Goal: Task Accomplishment & Management: Manage account settings

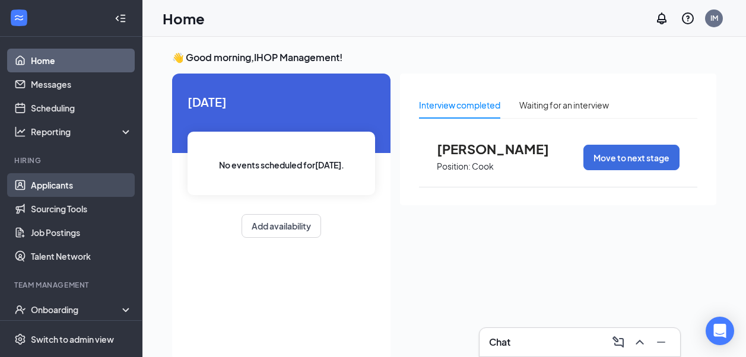
click at [79, 186] on link "Applicants" at bounding box center [81, 185] width 101 height 24
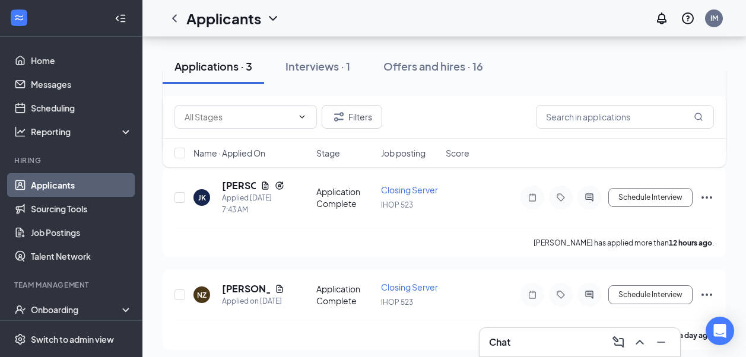
scroll to position [171, 0]
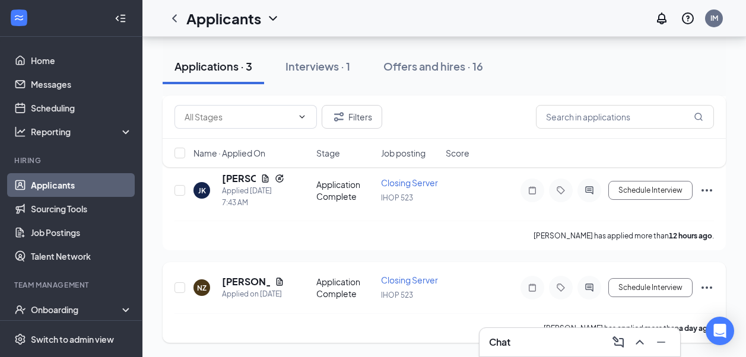
click at [707, 285] on icon "Ellipses" at bounding box center [706, 288] width 14 height 14
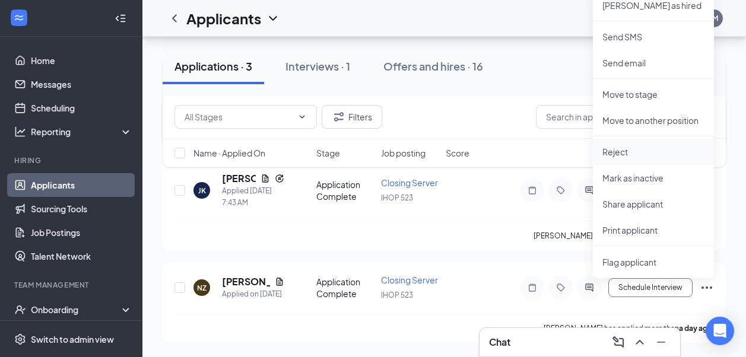
click at [617, 150] on p "Reject" at bounding box center [653, 152] width 102 height 12
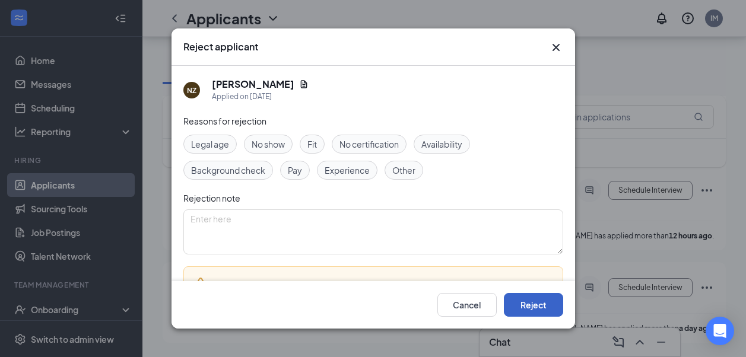
click at [545, 307] on button "Reject" at bounding box center [533, 305] width 59 height 24
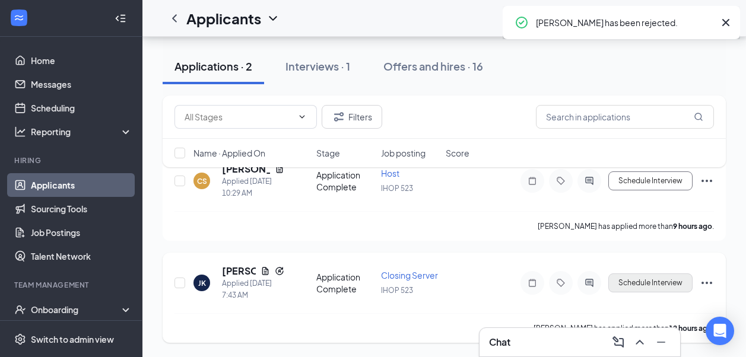
scroll to position [79, 0]
click at [710, 183] on icon "Ellipses" at bounding box center [706, 181] width 14 height 14
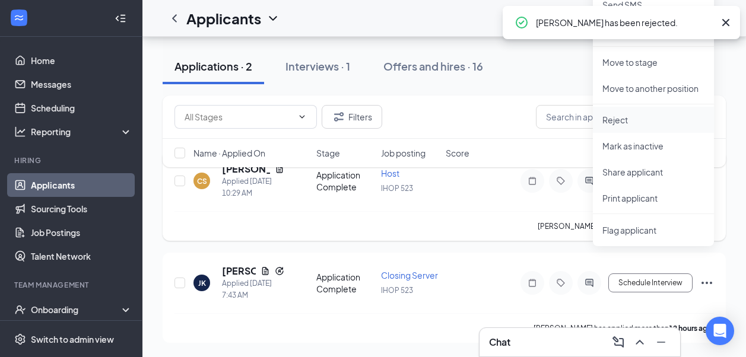
click at [615, 119] on p "Reject" at bounding box center [653, 120] width 102 height 12
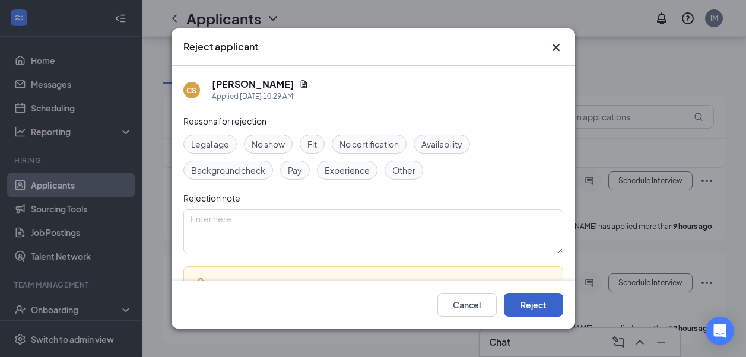
click at [532, 303] on button "Reject" at bounding box center [533, 305] width 59 height 24
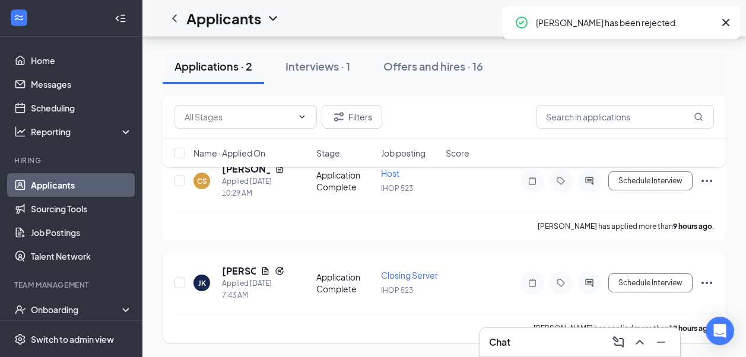
scroll to position [0, 0]
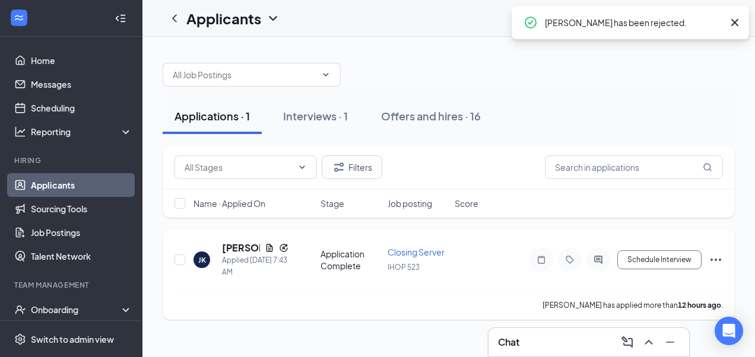
click at [718, 260] on icon "Ellipses" at bounding box center [715, 260] width 11 height 2
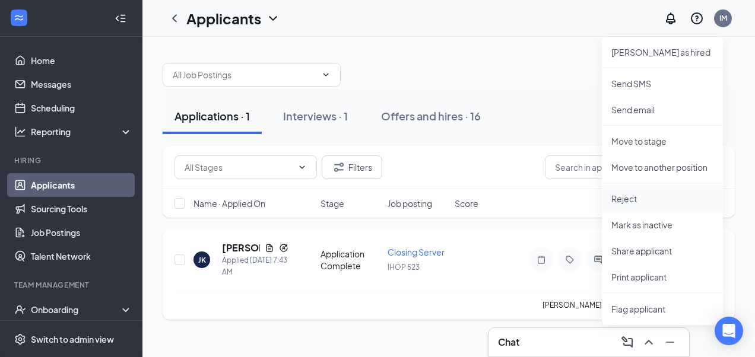
click at [622, 201] on p "Reject" at bounding box center [662, 199] width 102 height 12
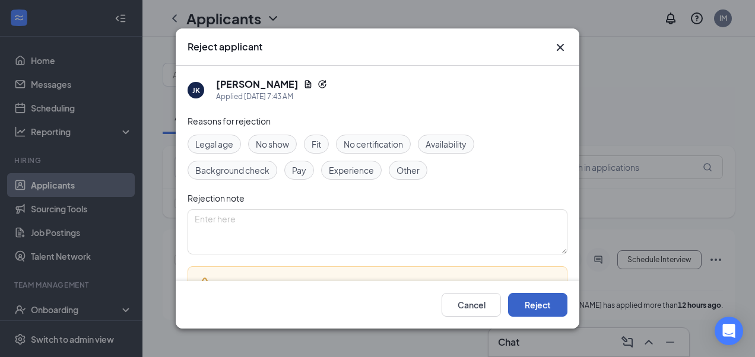
click at [555, 297] on button "Reject" at bounding box center [537, 305] width 59 height 24
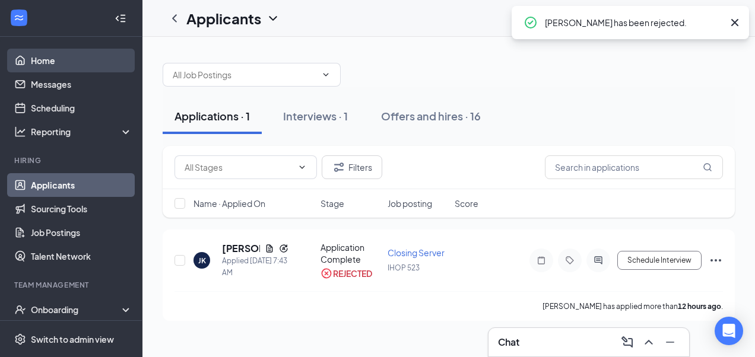
click at [47, 61] on link "Home" at bounding box center [81, 61] width 101 height 24
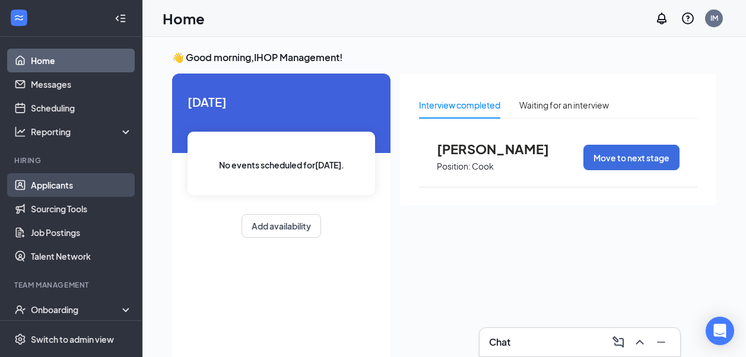
click at [70, 189] on link "Applicants" at bounding box center [81, 185] width 101 height 24
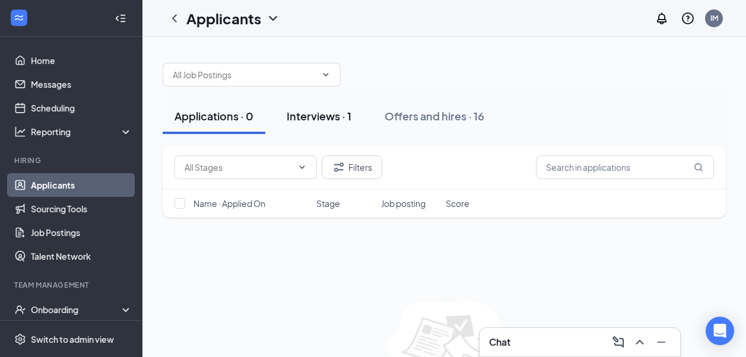
click at [311, 114] on div "Interviews · 1" at bounding box center [319, 116] width 65 height 15
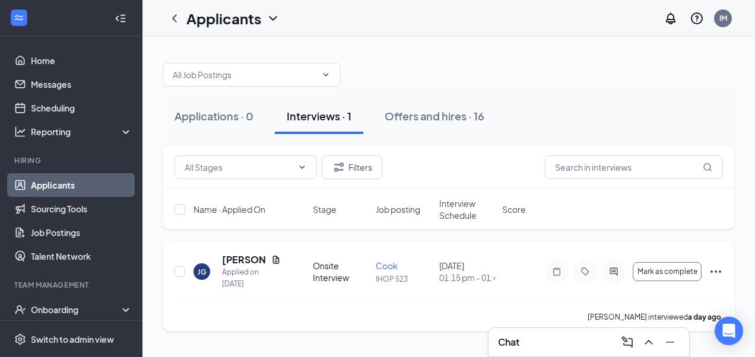
click at [718, 271] on icon "Ellipses" at bounding box center [715, 272] width 14 height 14
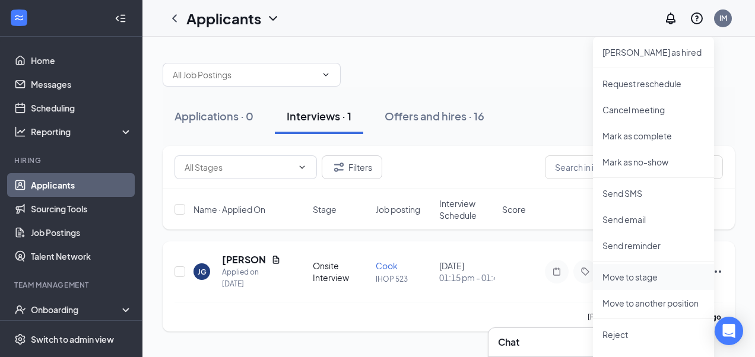
click at [625, 275] on p "Move to stage" at bounding box center [653, 277] width 102 height 12
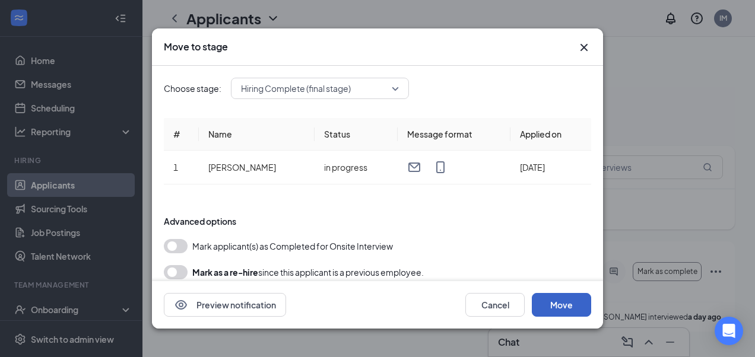
click at [554, 300] on button "Move" at bounding box center [561, 305] width 59 height 24
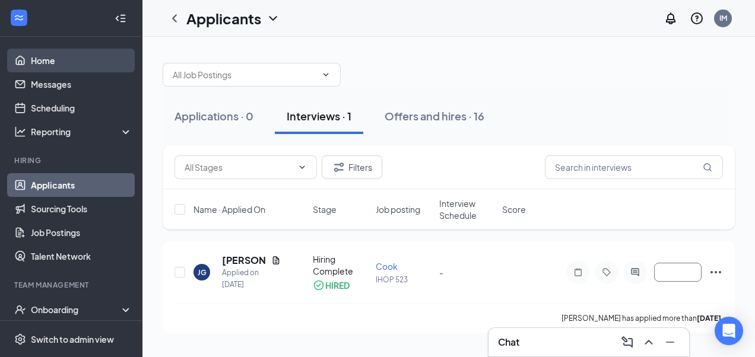
click at [55, 61] on link "Home" at bounding box center [81, 61] width 101 height 24
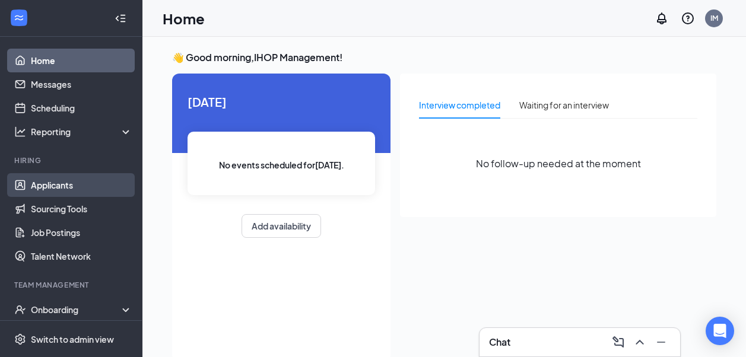
click at [49, 187] on link "Applicants" at bounding box center [81, 185] width 101 height 24
